Goal: Information Seeking & Learning: Learn about a topic

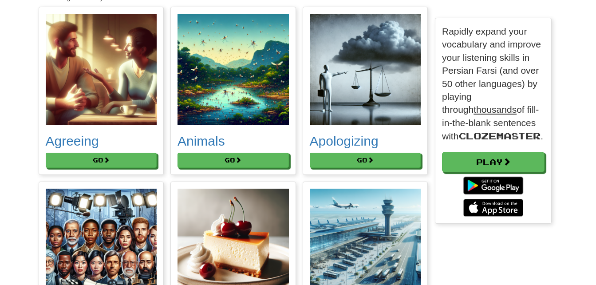
scroll to position [200, 0]
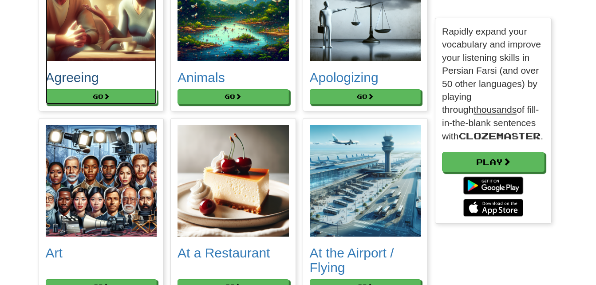
click at [66, 39] on img at bounding box center [101, 5] width 111 height 111
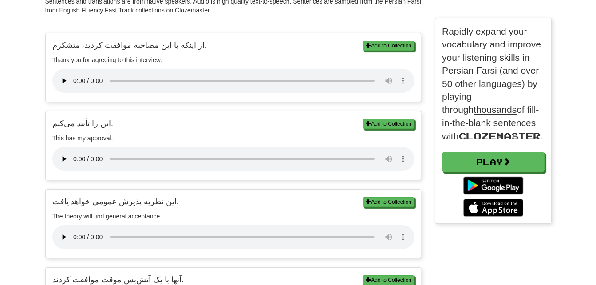
scroll to position [247, 0]
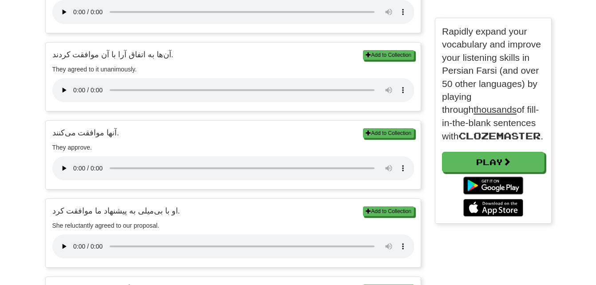
scroll to position [567, 0]
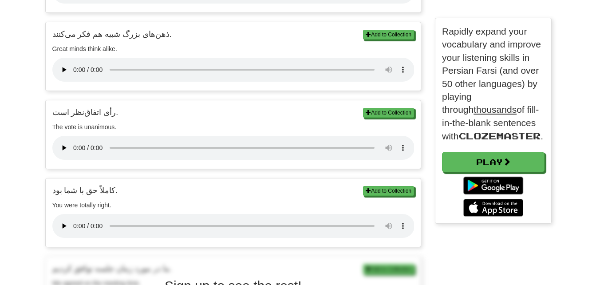
scroll to position [833, 0]
